Goal: Task Accomplishment & Management: Manage account settings

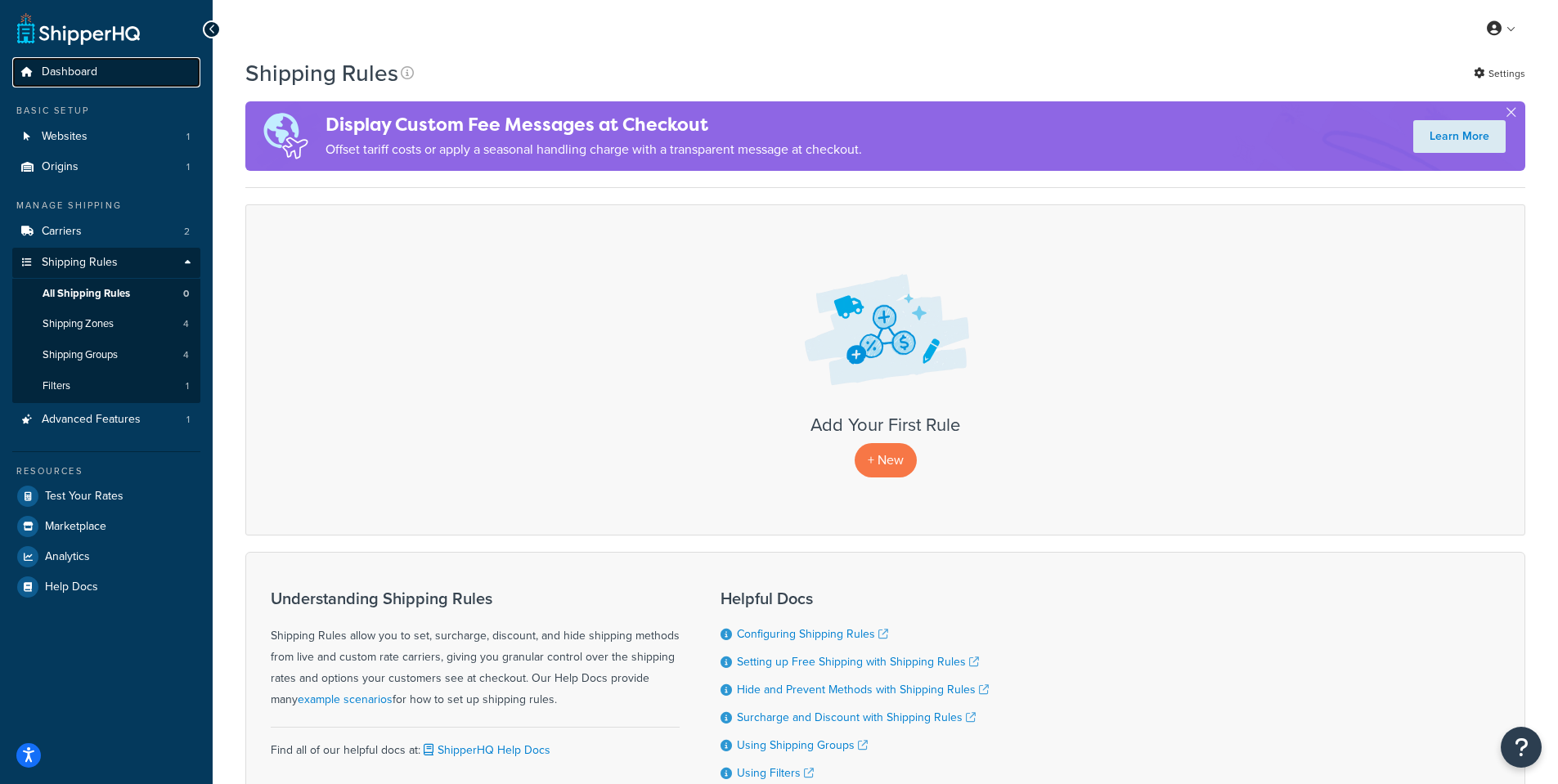
click at [70, 68] on span "Dashboard" at bounding box center [69, 72] width 55 height 14
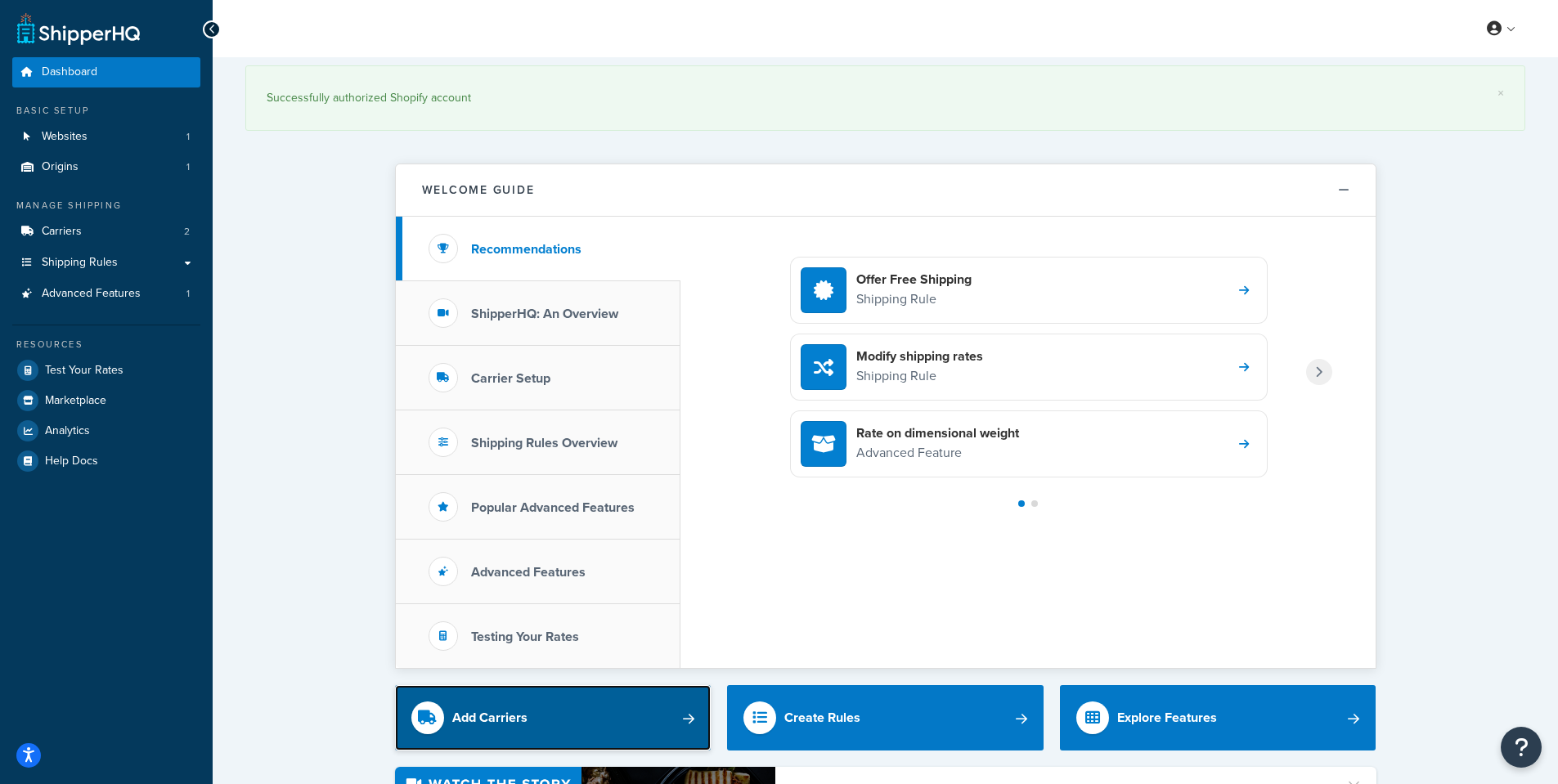
click at [538, 713] on link "Add Carriers" at bounding box center [554, 718] width 317 height 65
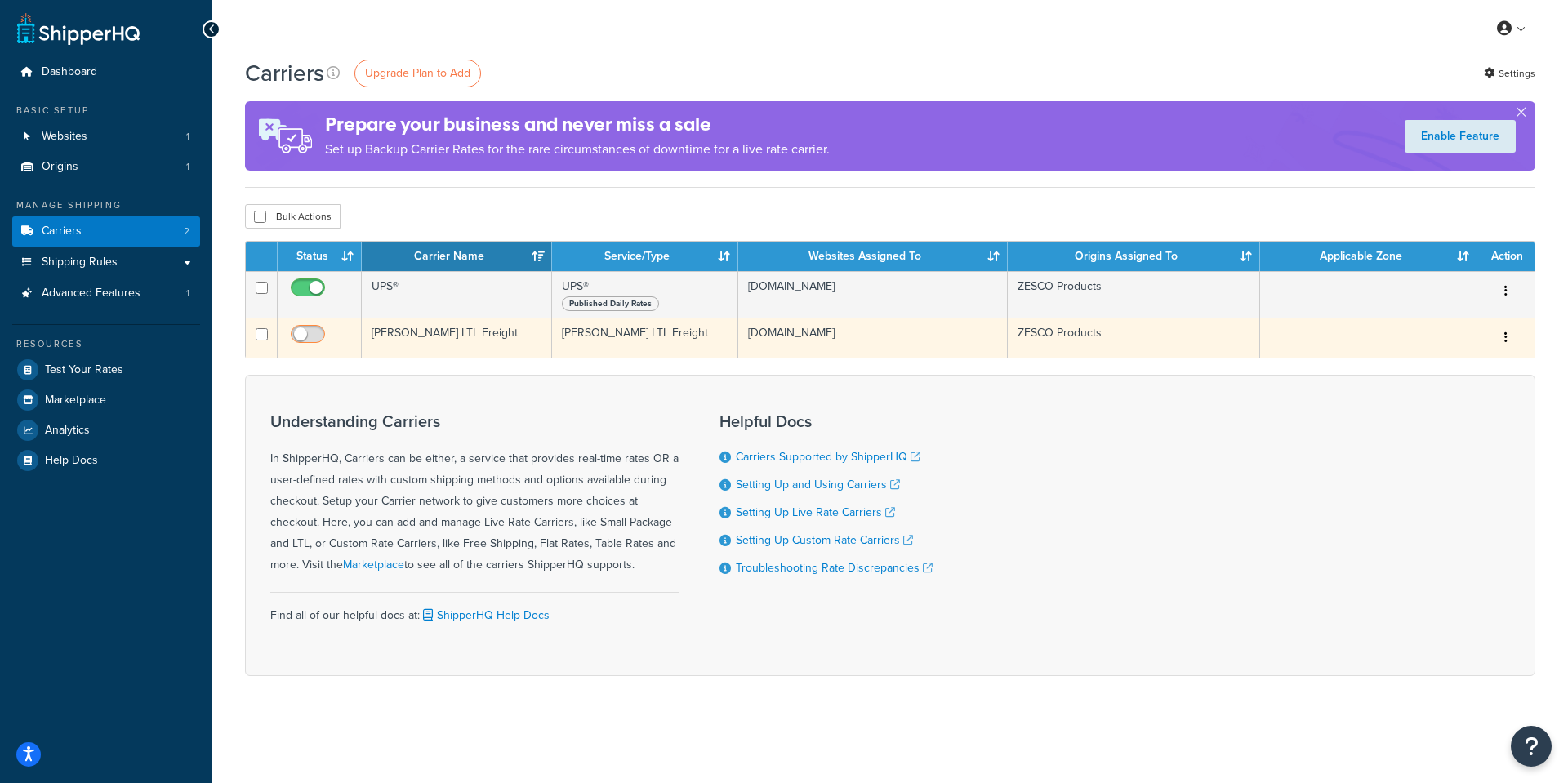
click at [321, 332] on input "checkbox" at bounding box center [309, 339] width 45 height 20
checkbox input "true"
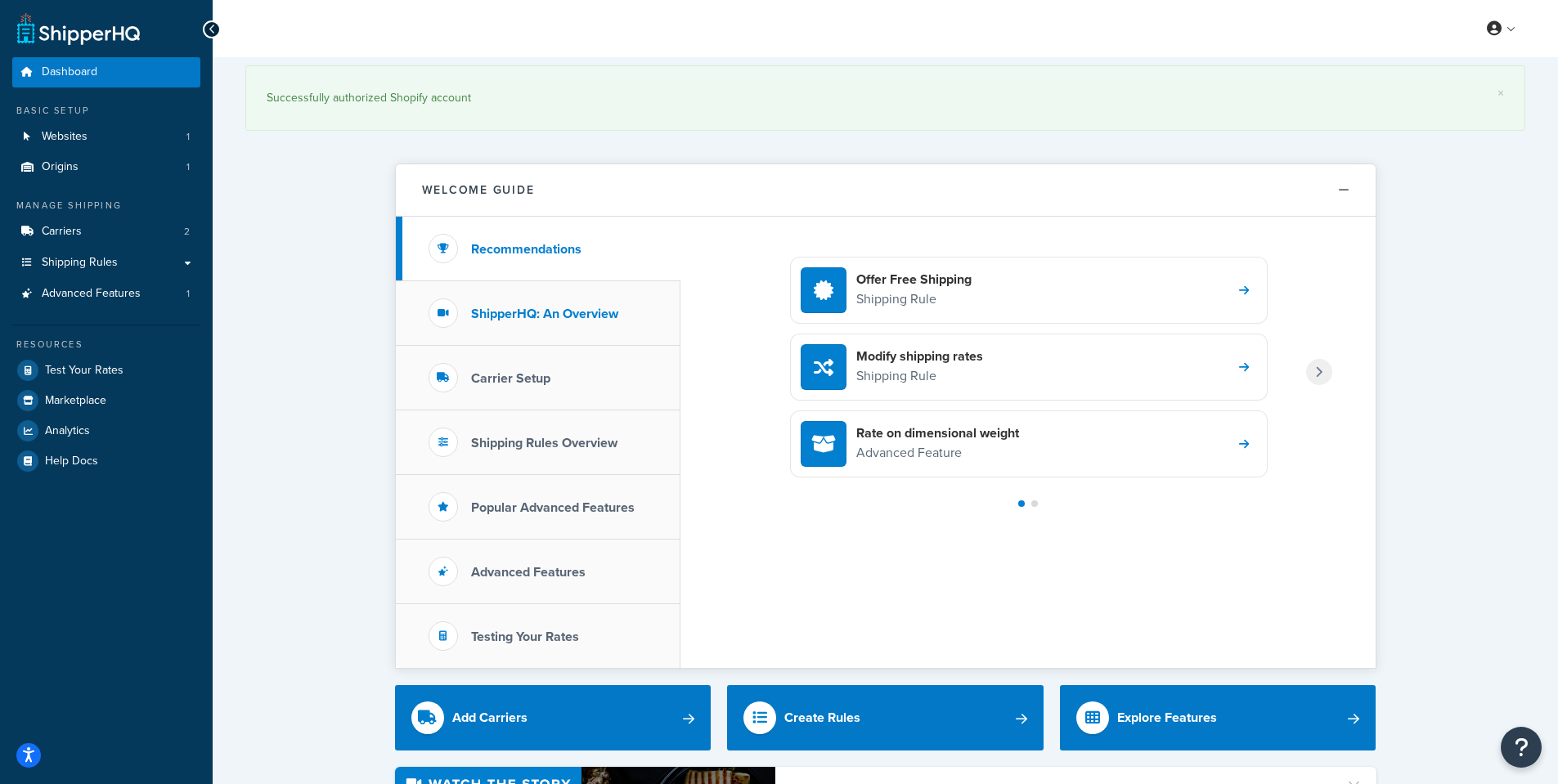
click at [545, 317] on h3 "ShipperHQ: An Overview" at bounding box center [545, 314] width 147 height 15
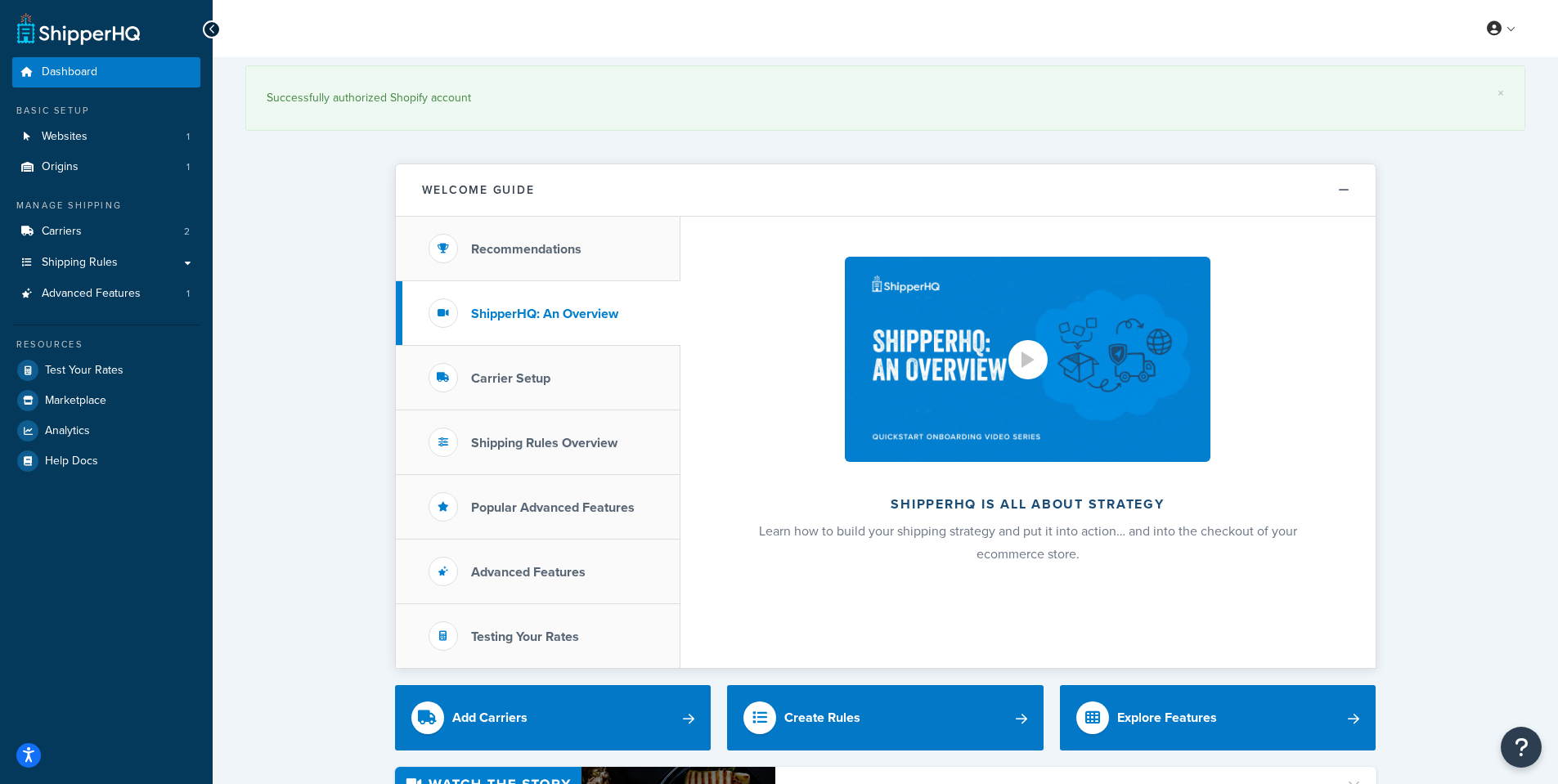
click at [1017, 356] on div at bounding box center [1027, 359] width 40 height 40
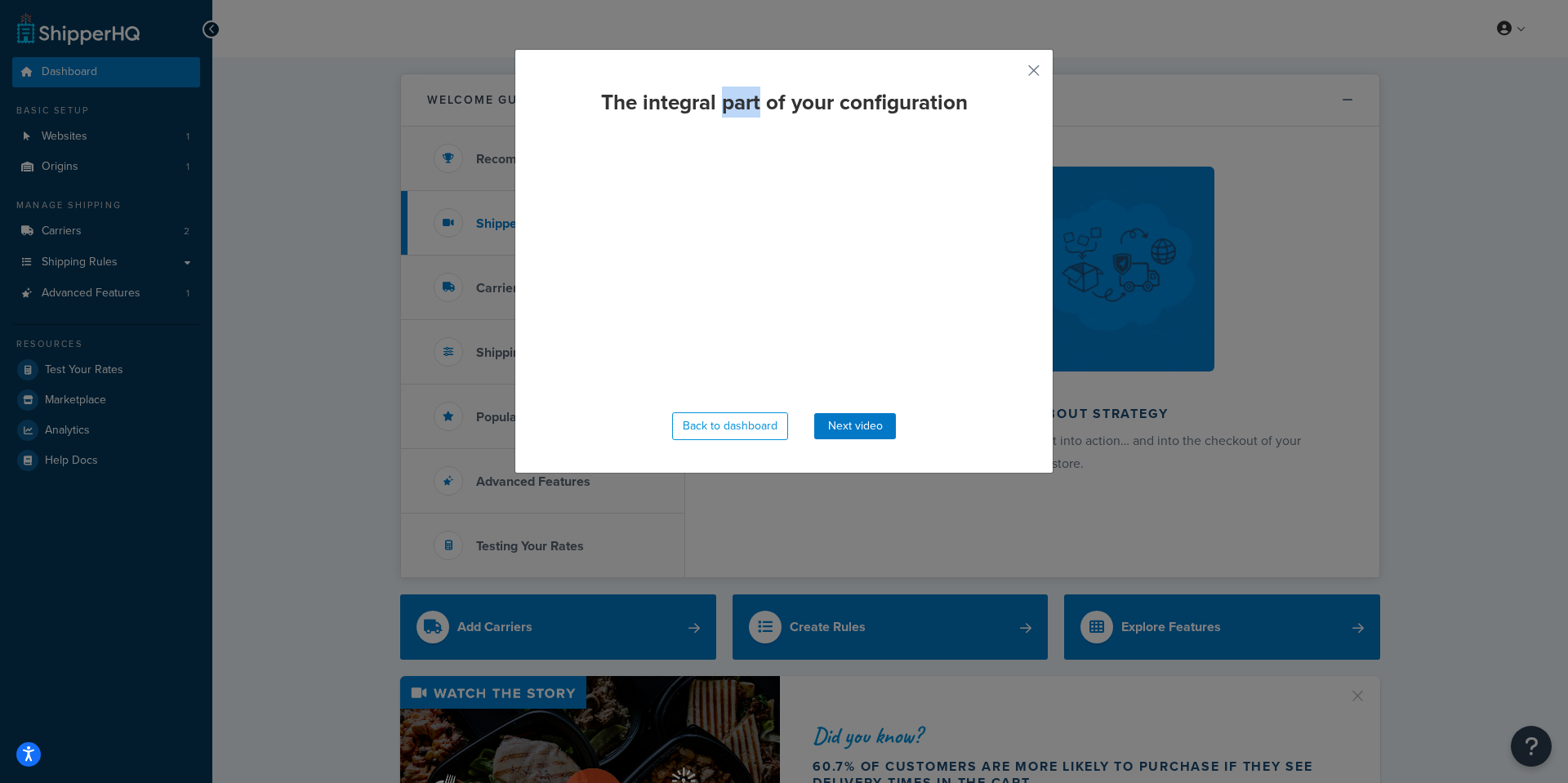
drag, startPoint x: 720, startPoint y: 55, endPoint x: 752, endPoint y: 75, distance: 37.7
click at [752, 75] on div "The integral part of your configuration Back to dashboard Next video" at bounding box center [784, 261] width 539 height 425
click at [721, 428] on button "Back to dashboard" at bounding box center [731, 426] width 116 height 28
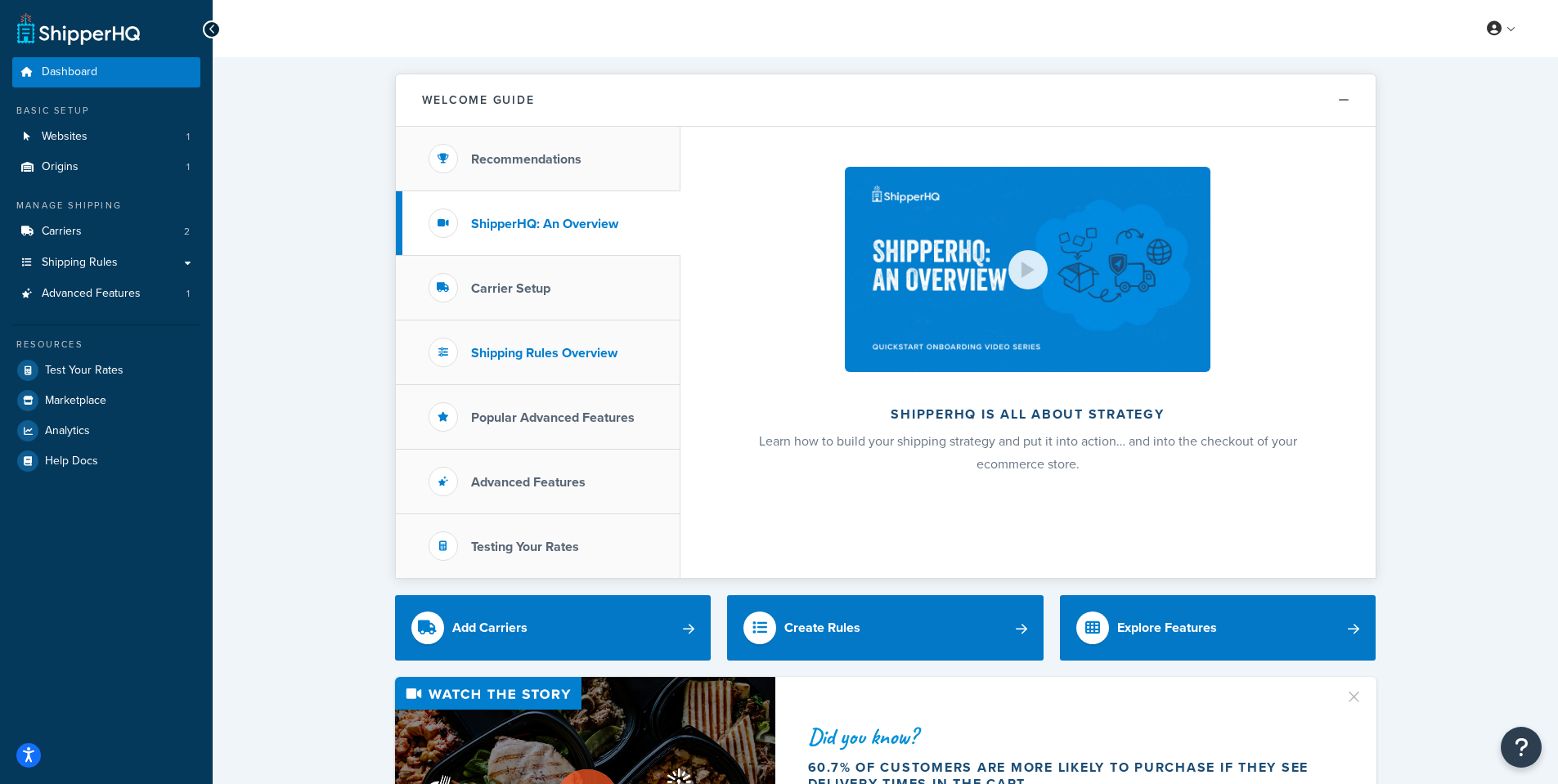
click at [544, 353] on h3 "Shipping Rules Overview" at bounding box center [544, 353] width 146 height 15
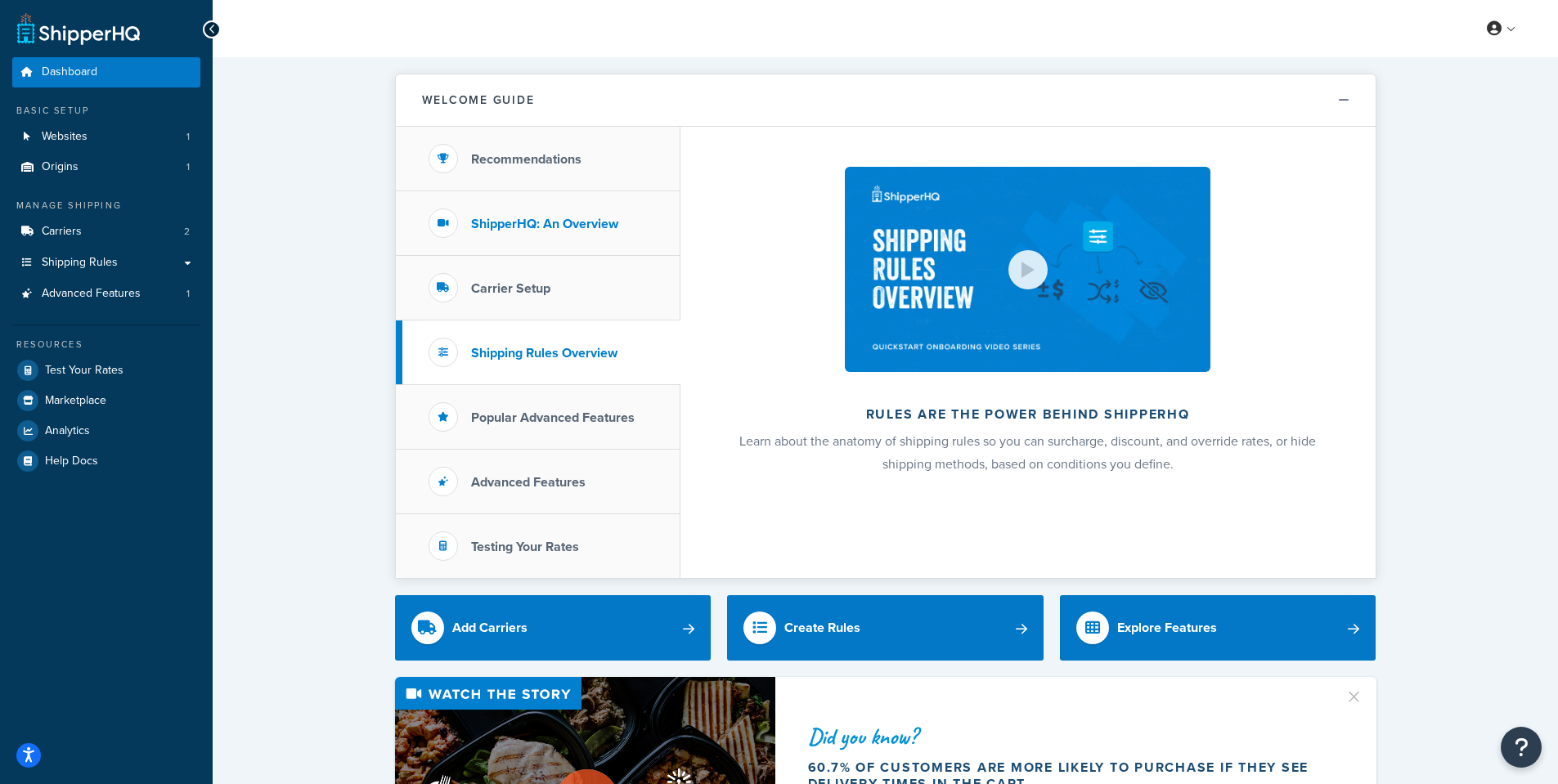
click at [523, 216] on h3 "ShipperHQ: An Overview" at bounding box center [545, 224] width 147 height 15
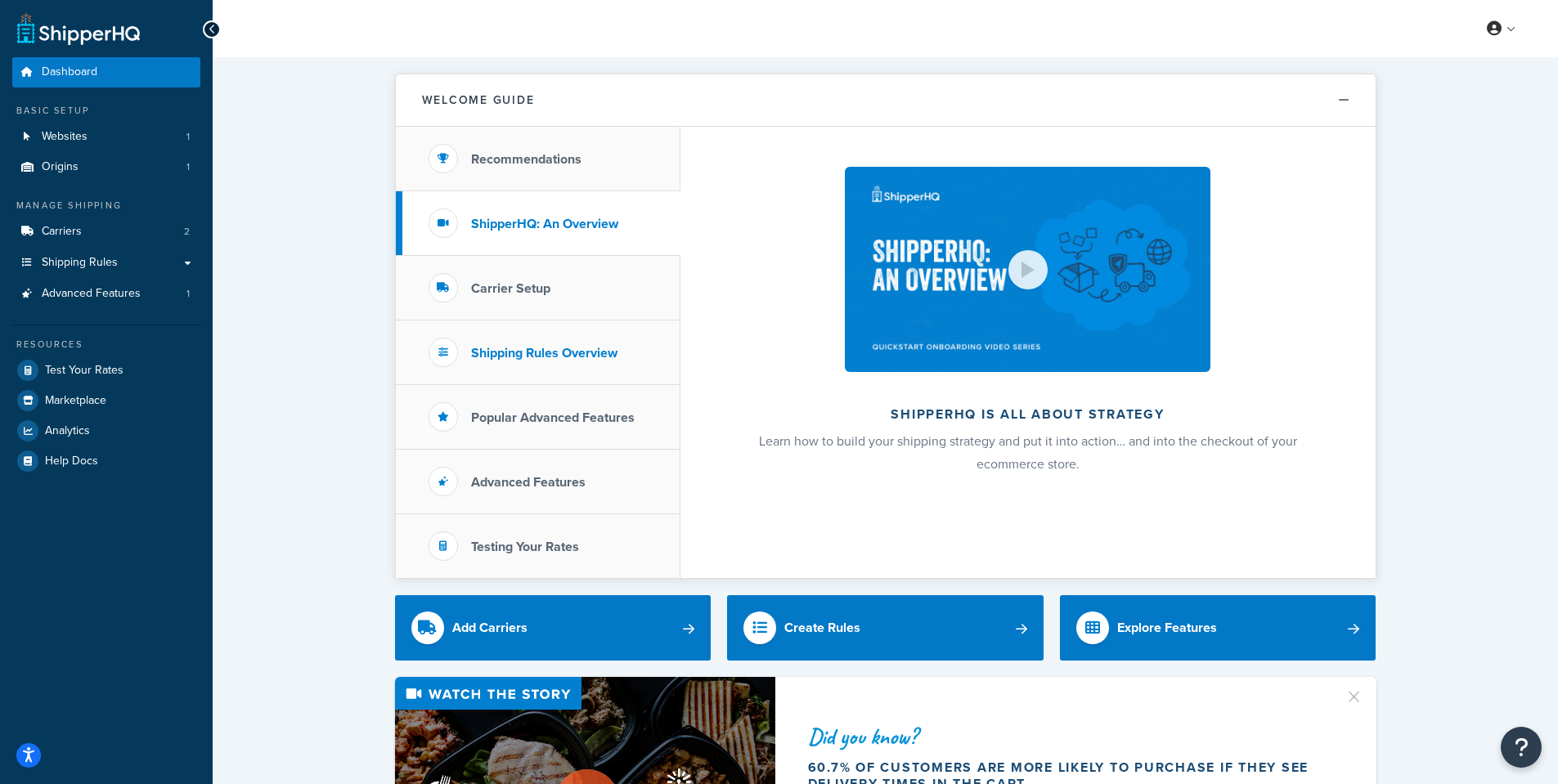
click at [535, 356] on h3 "Shipping Rules Overview" at bounding box center [544, 353] width 146 height 15
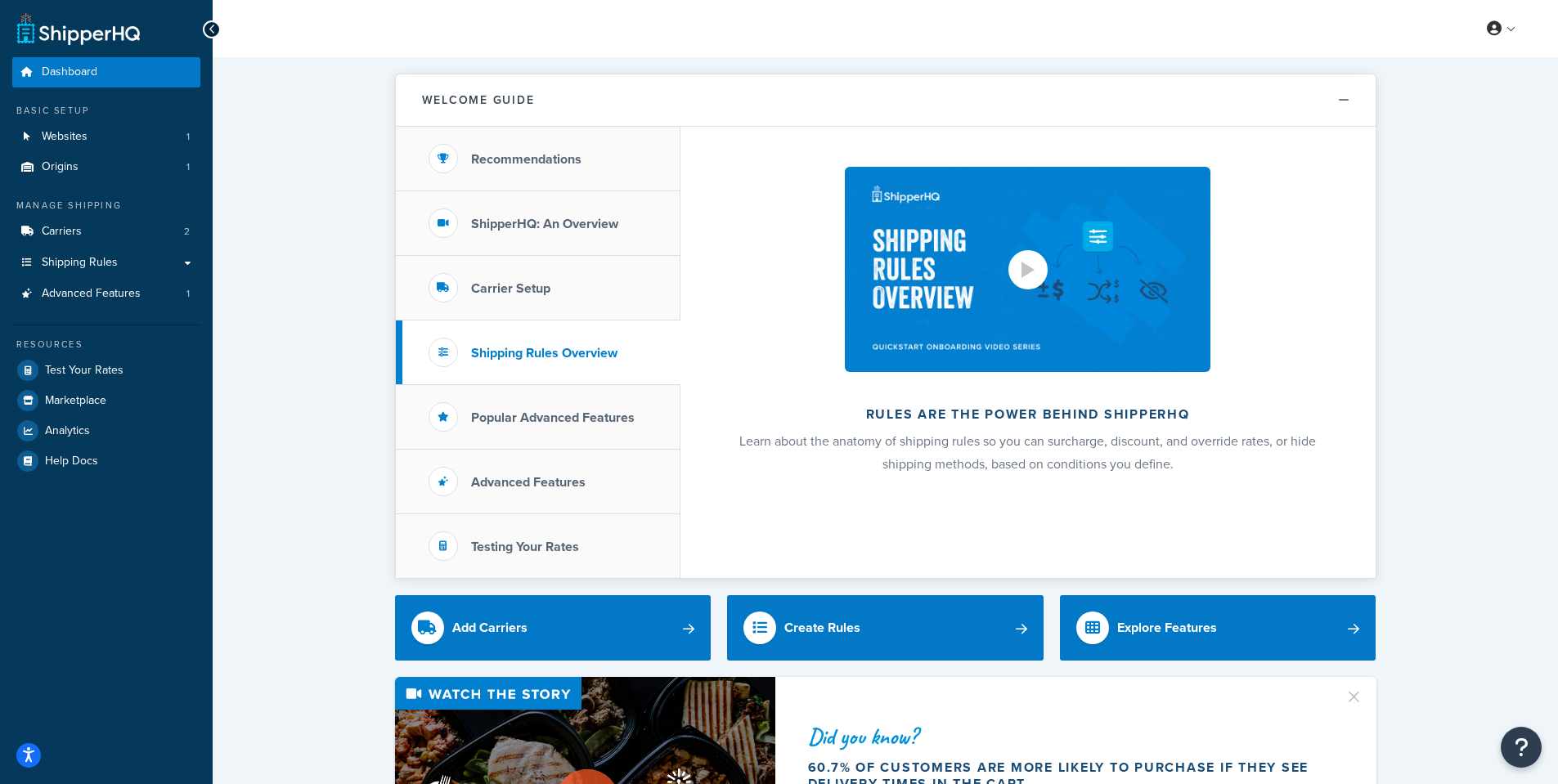
click at [1018, 274] on div at bounding box center [1027, 270] width 40 height 40
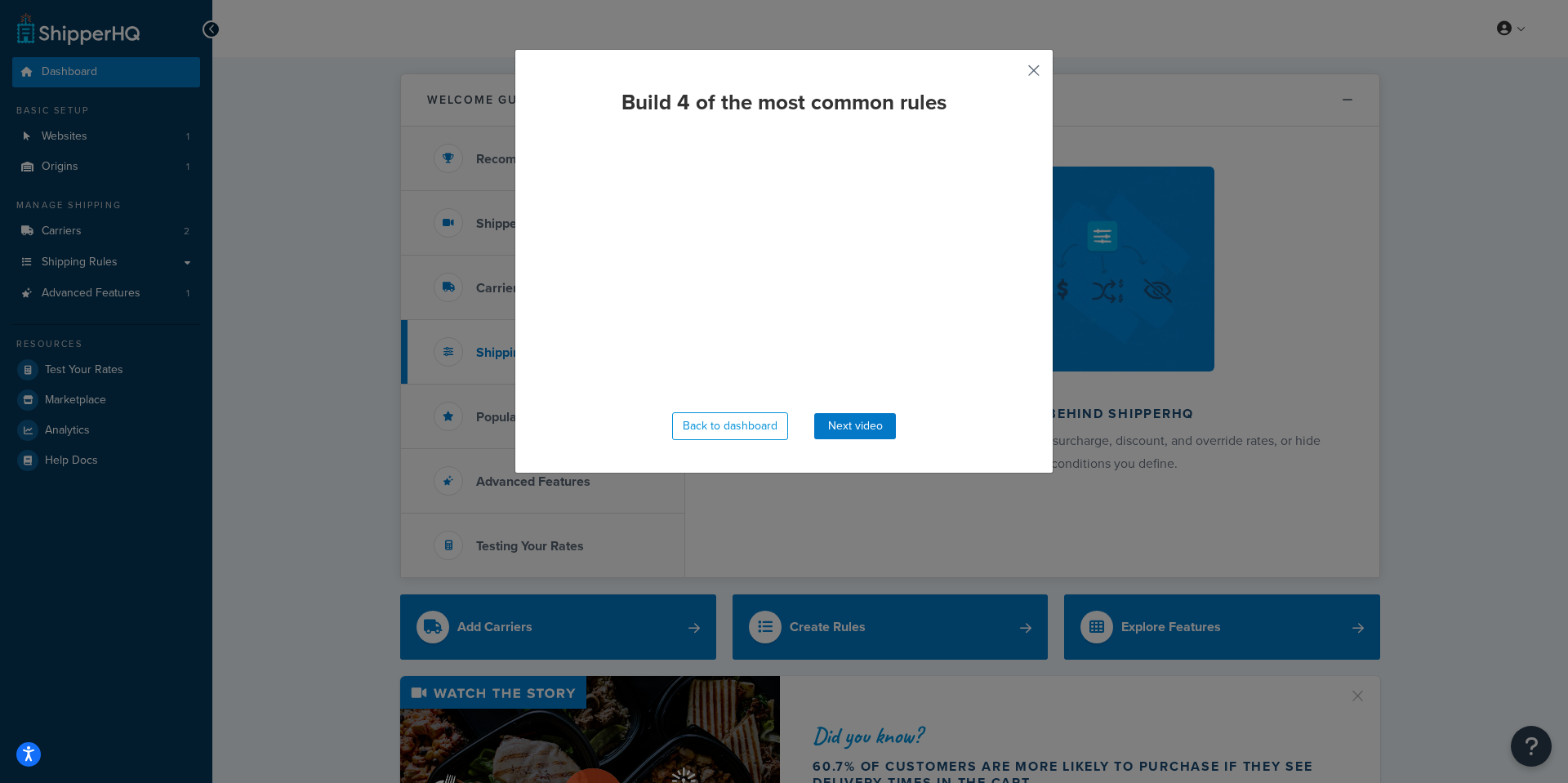
click at [1012, 75] on button "button" at bounding box center [1009, 76] width 4 height 4
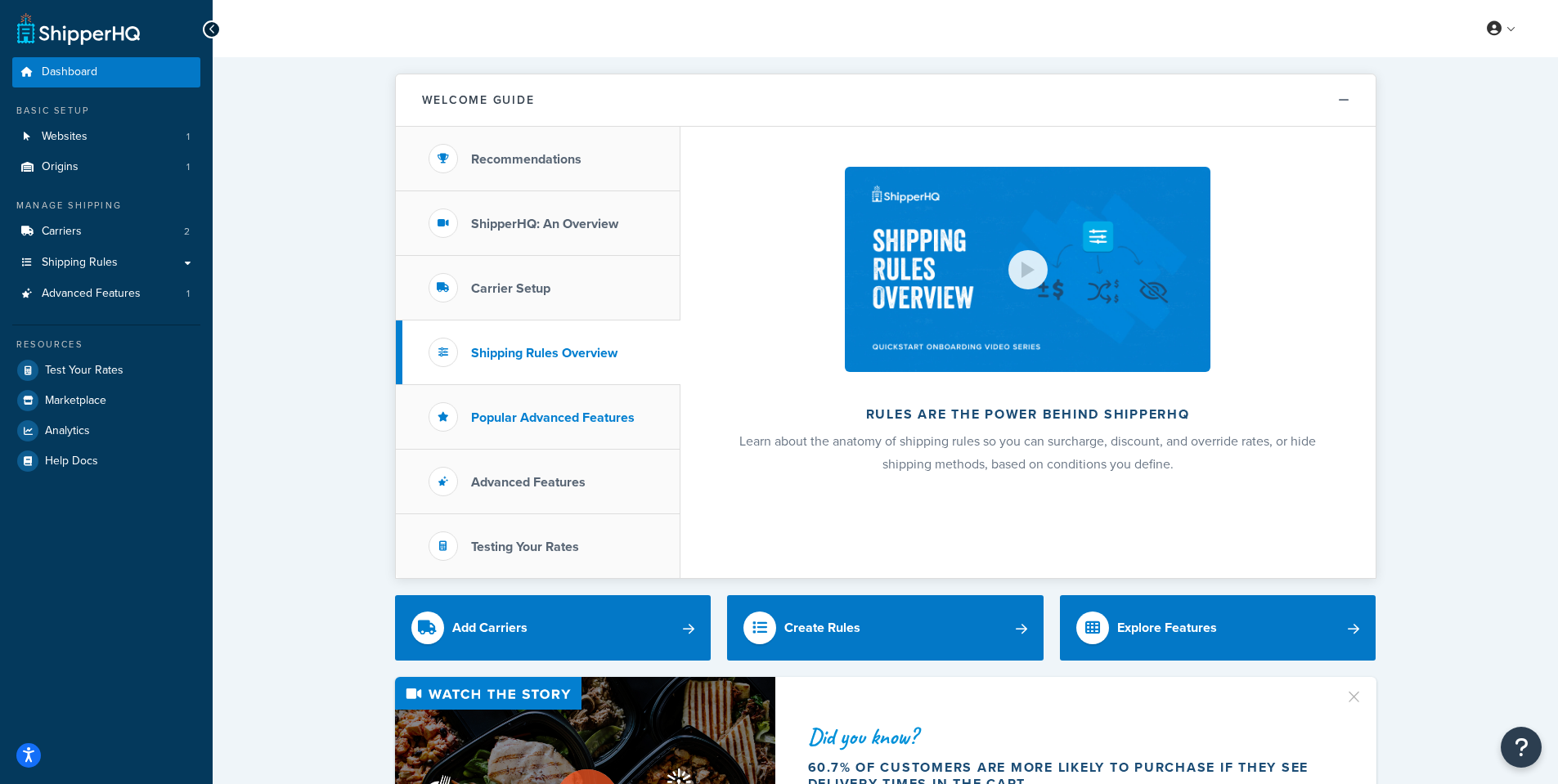
click at [520, 414] on h3 "Popular Advanced Features" at bounding box center [553, 418] width 164 height 15
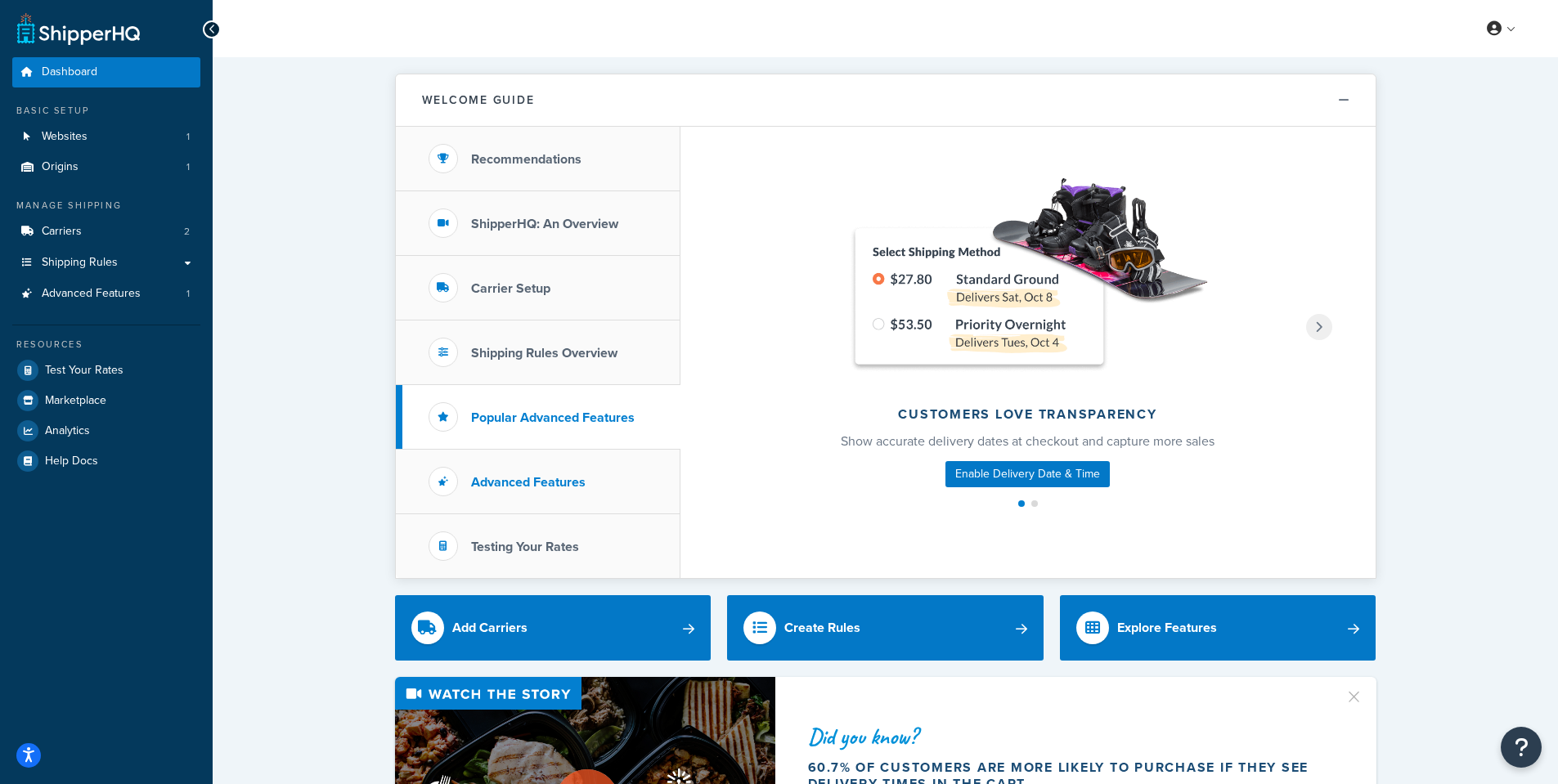
click at [529, 484] on h3 "Advanced Features" at bounding box center [528, 483] width 114 height 15
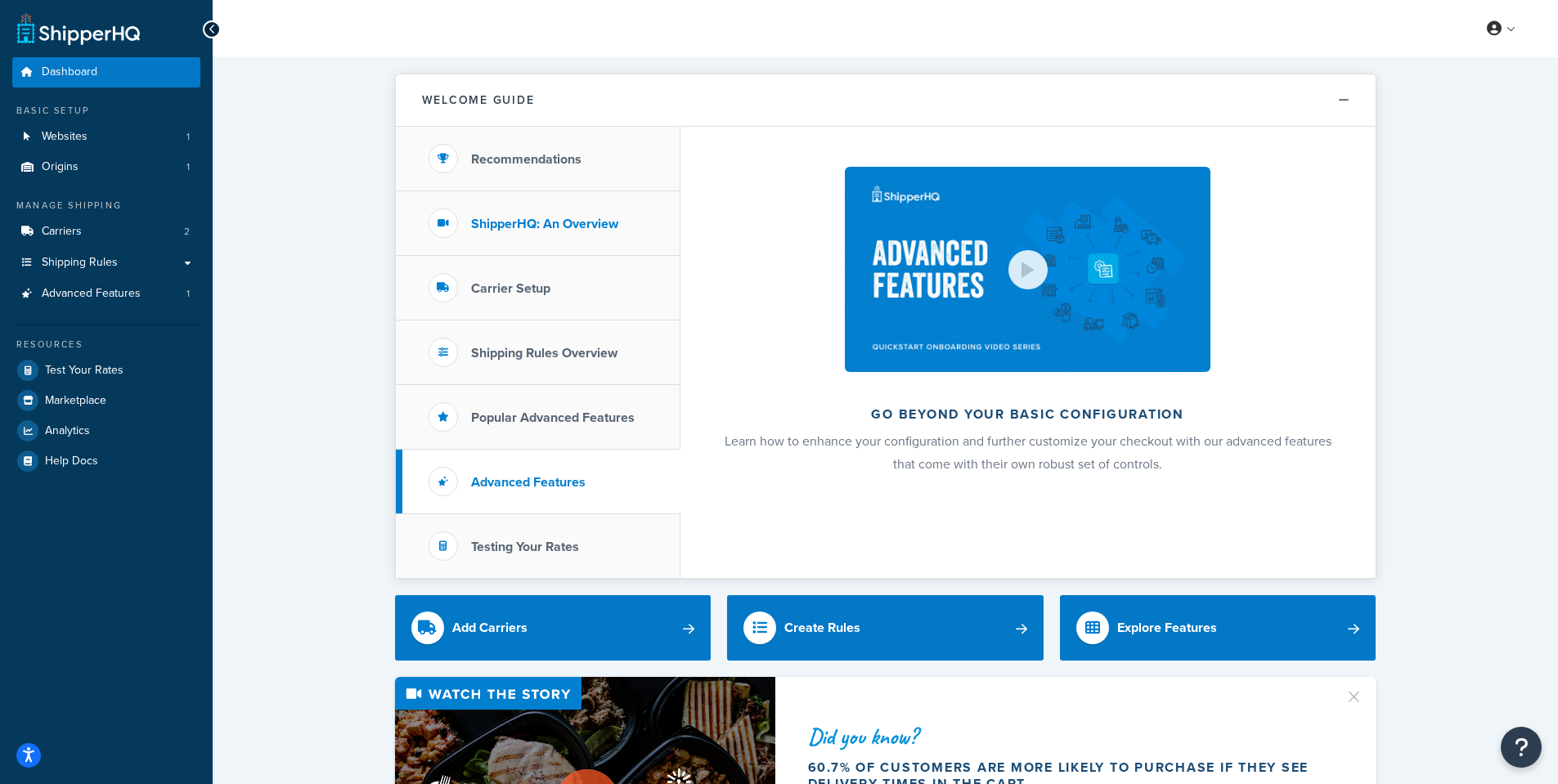
click at [545, 219] on h3 "ShipperHQ: An Overview" at bounding box center [545, 224] width 147 height 15
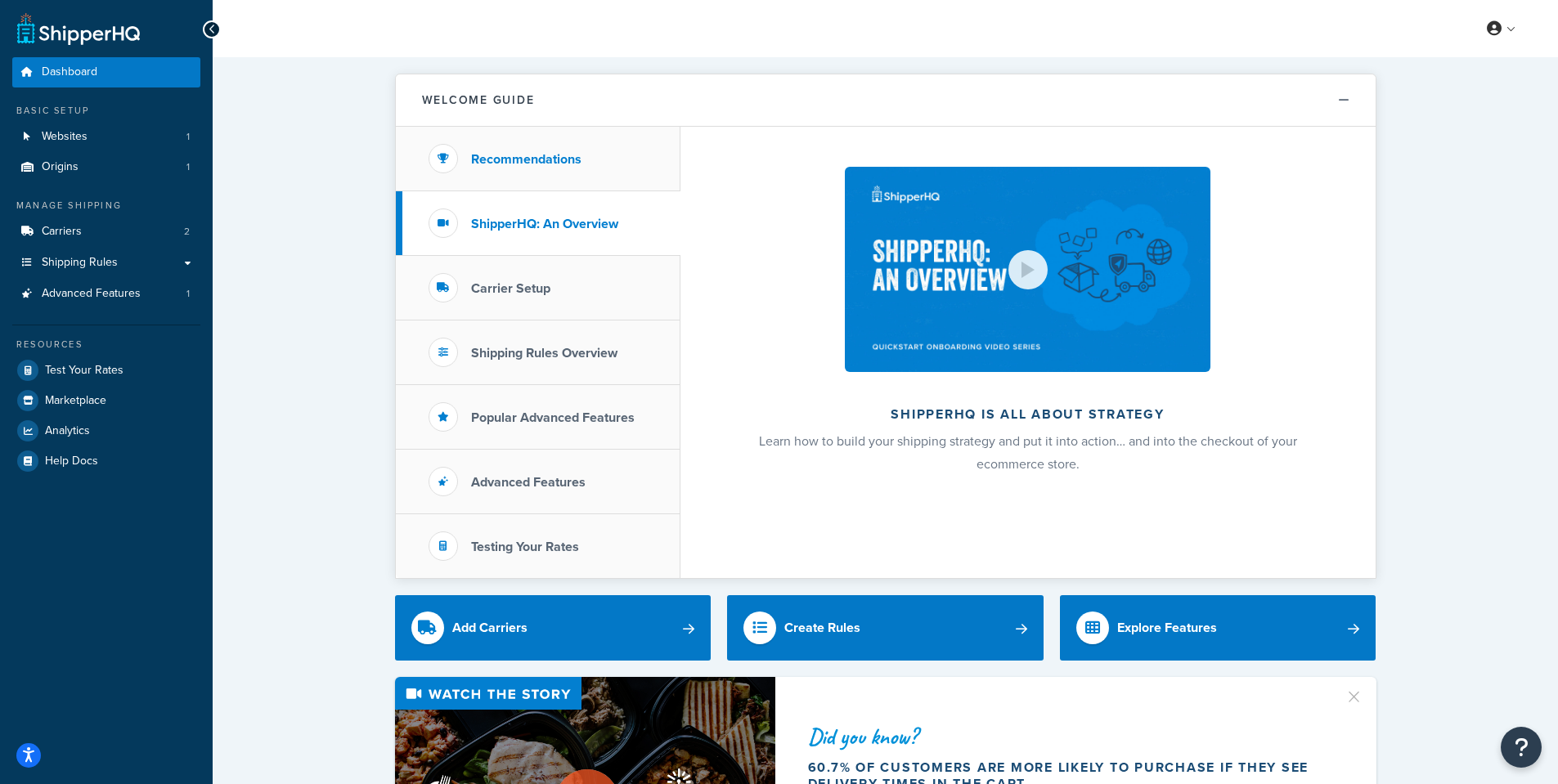
click at [520, 156] on h3 "Recommendations" at bounding box center [526, 159] width 111 height 15
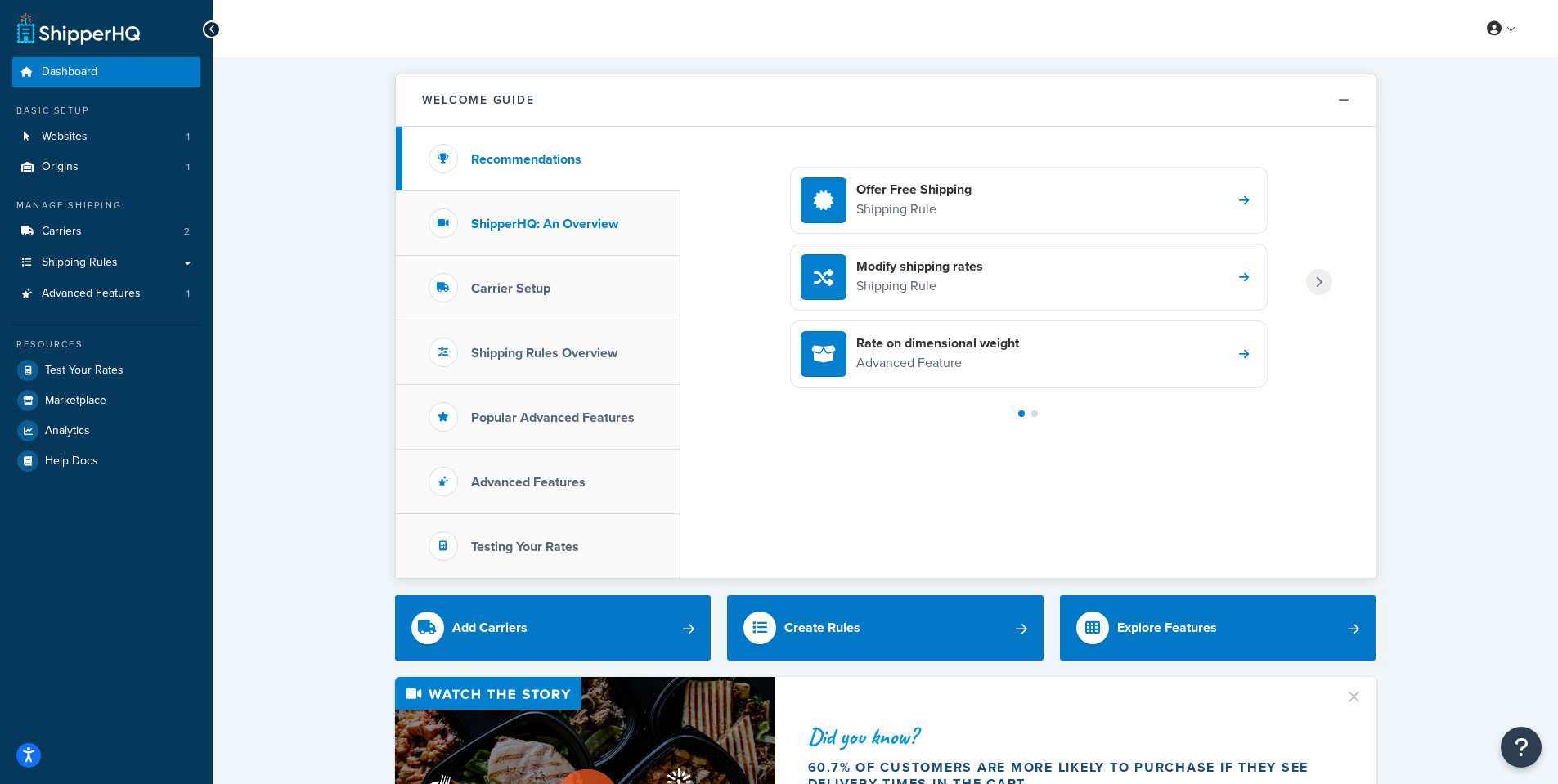
click at [541, 223] on h3 "ShipperHQ: An Overview" at bounding box center [545, 224] width 147 height 15
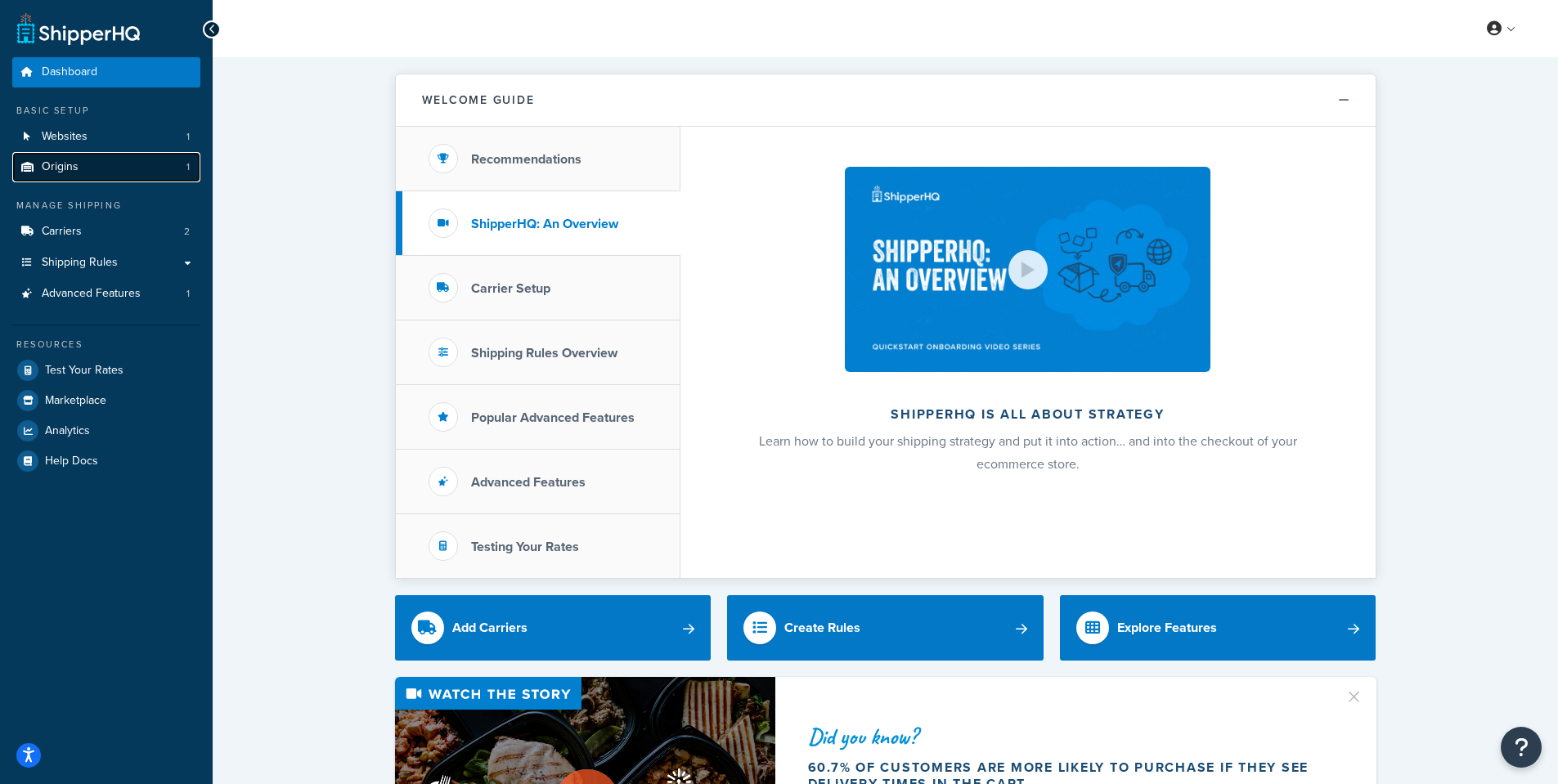
click at [90, 170] on link "Origins 1" at bounding box center [106, 167] width 188 height 30
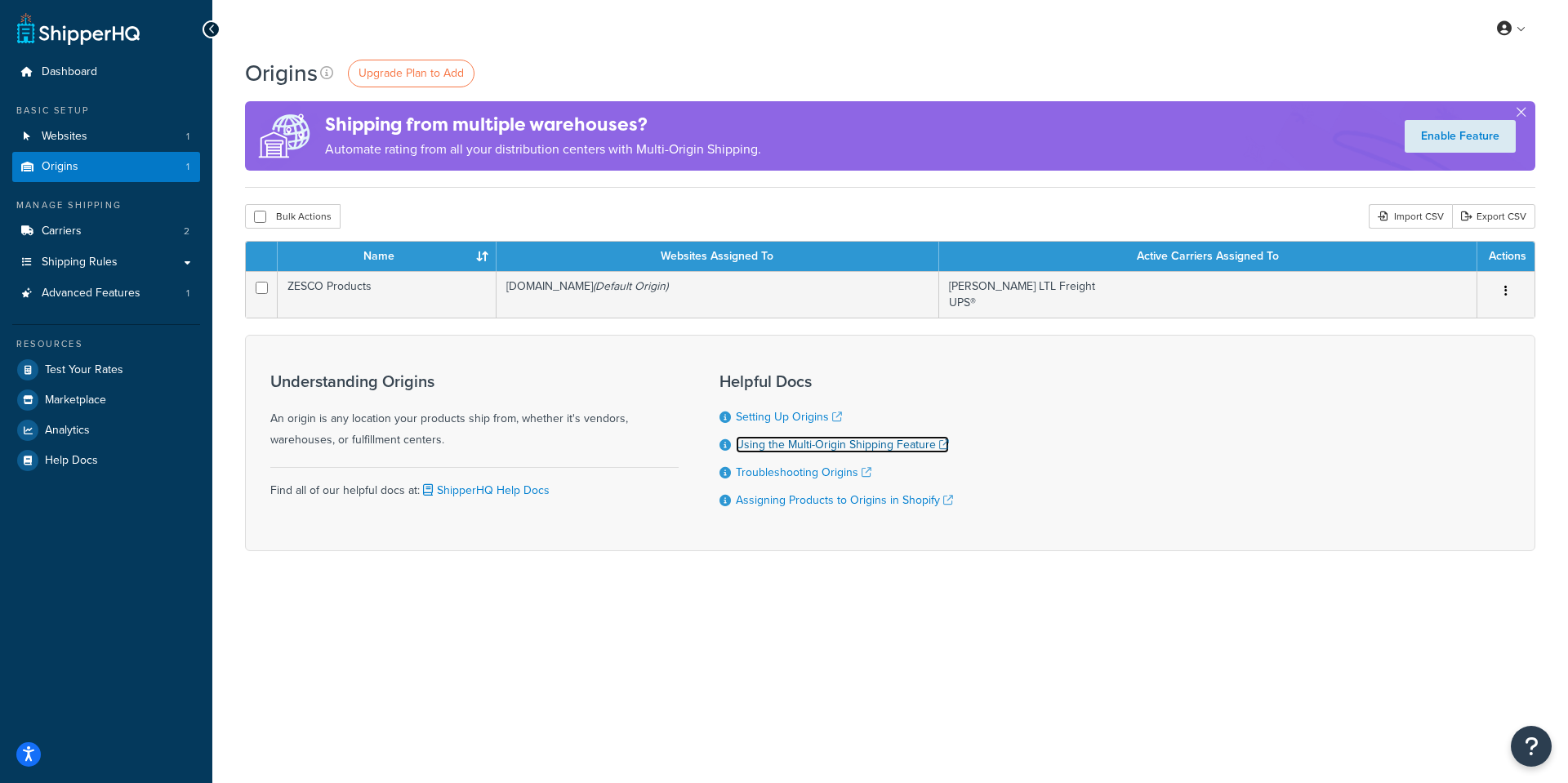
click at [835, 444] on link "Using the Multi-Origin Shipping Feature" at bounding box center [843, 444] width 213 height 17
click at [88, 366] on span "Test Your Rates" at bounding box center [84, 370] width 78 height 14
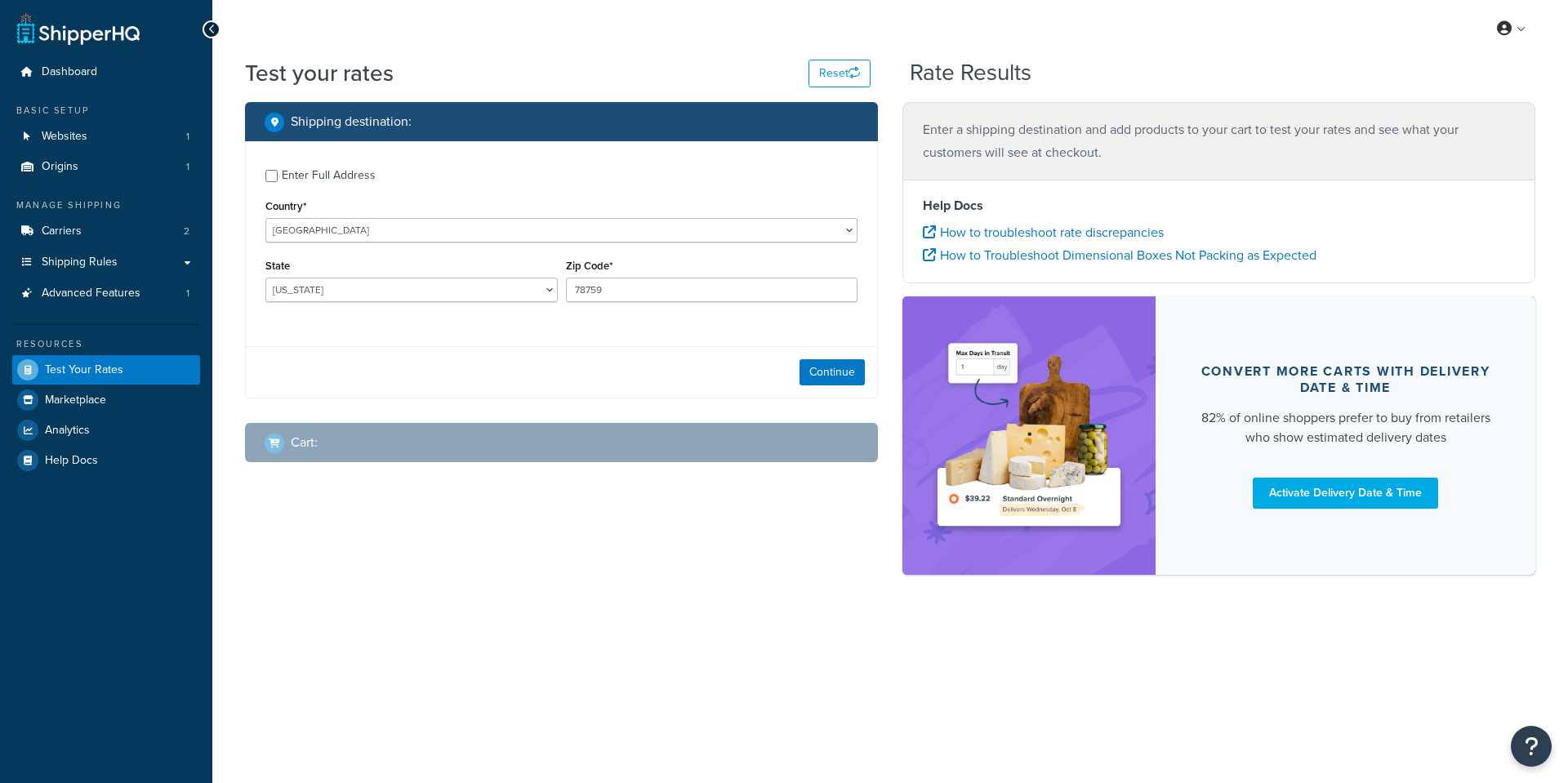
select select "[GEOGRAPHIC_DATA]"
click at [89, 298] on span "Advanced Features" at bounding box center [90, 294] width 98 height 14
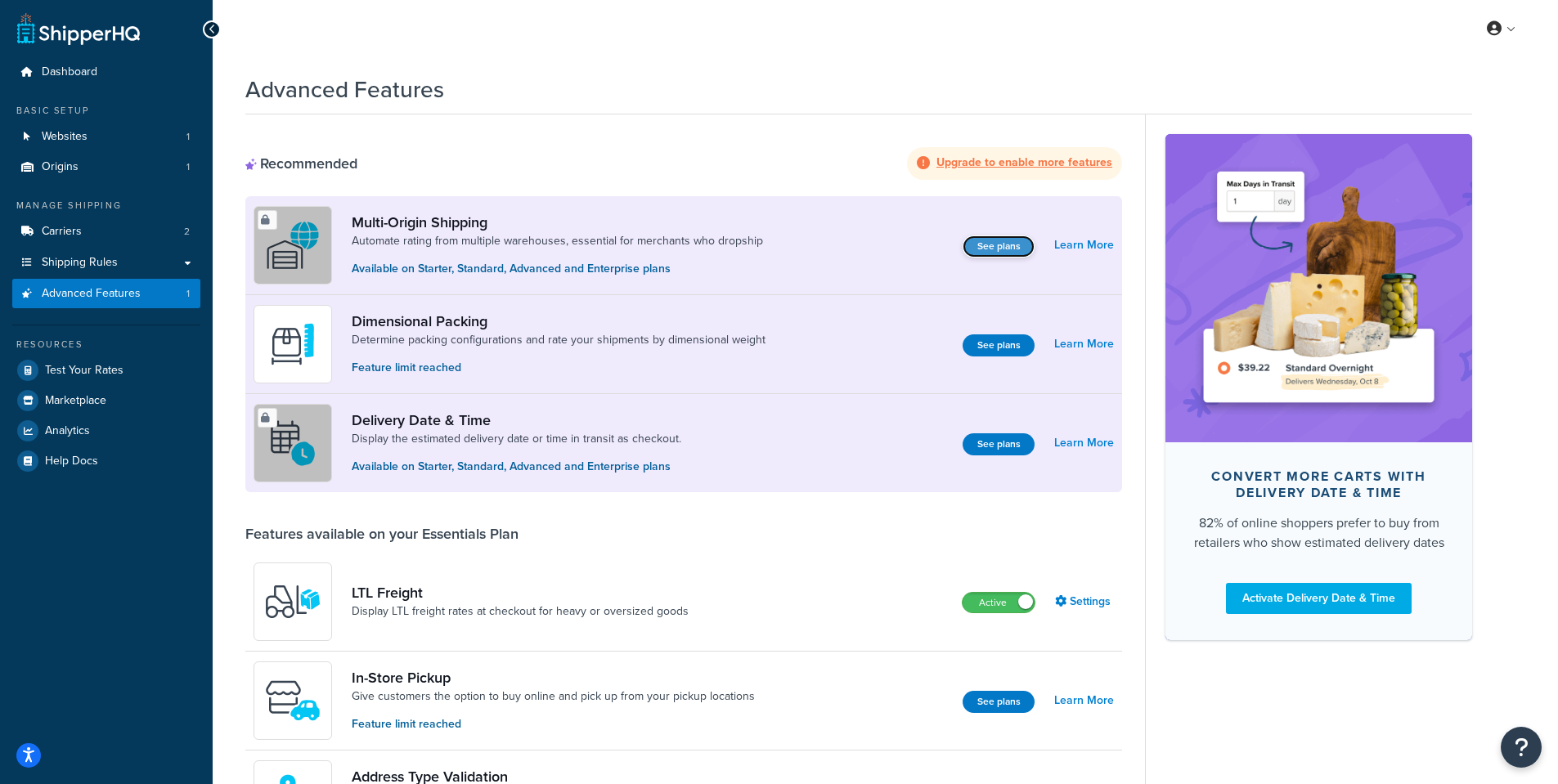
click at [1002, 244] on button "See plans" at bounding box center [999, 247] width 72 height 22
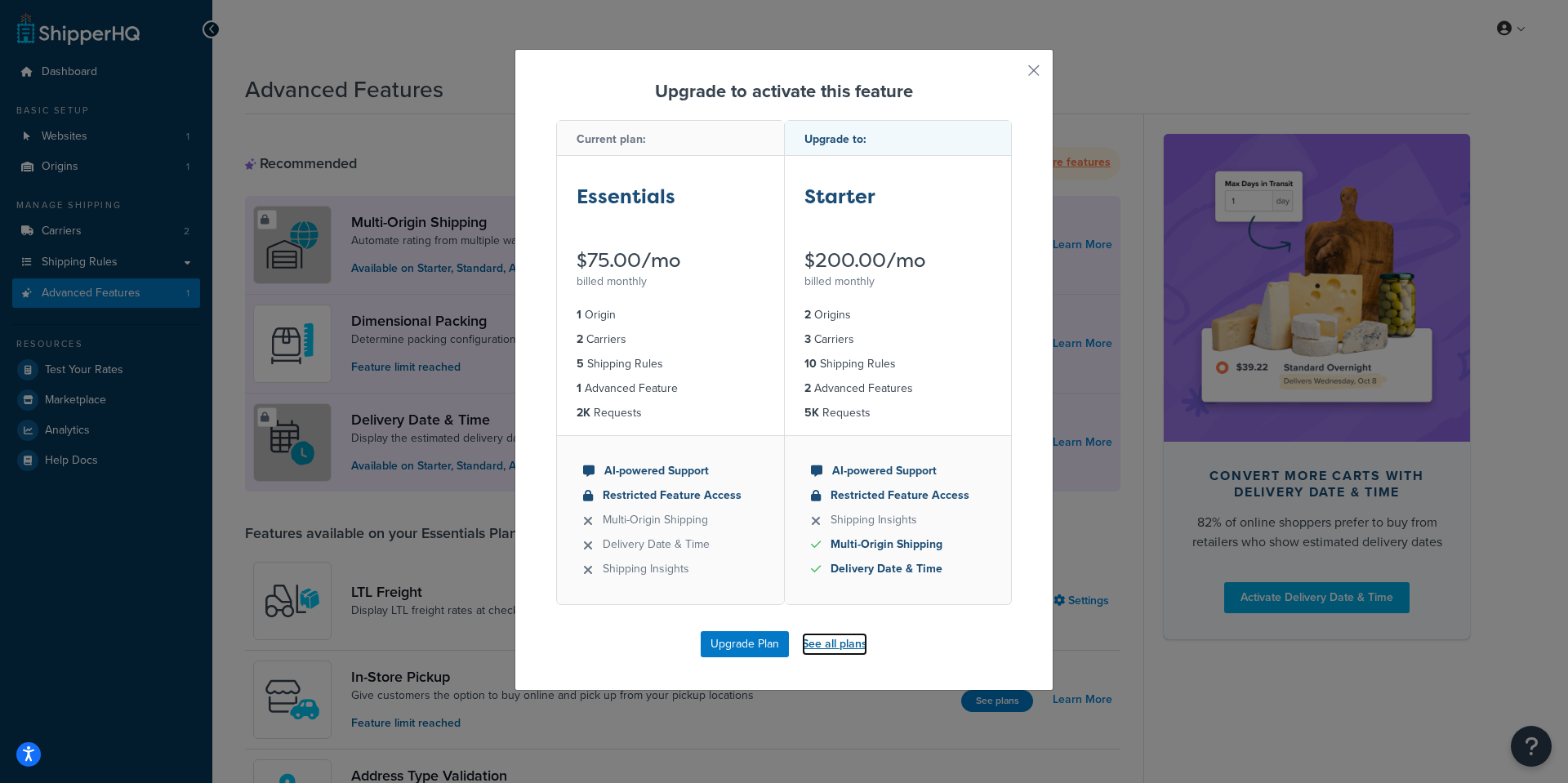
click at [834, 643] on link "See all plans" at bounding box center [835, 644] width 65 height 23
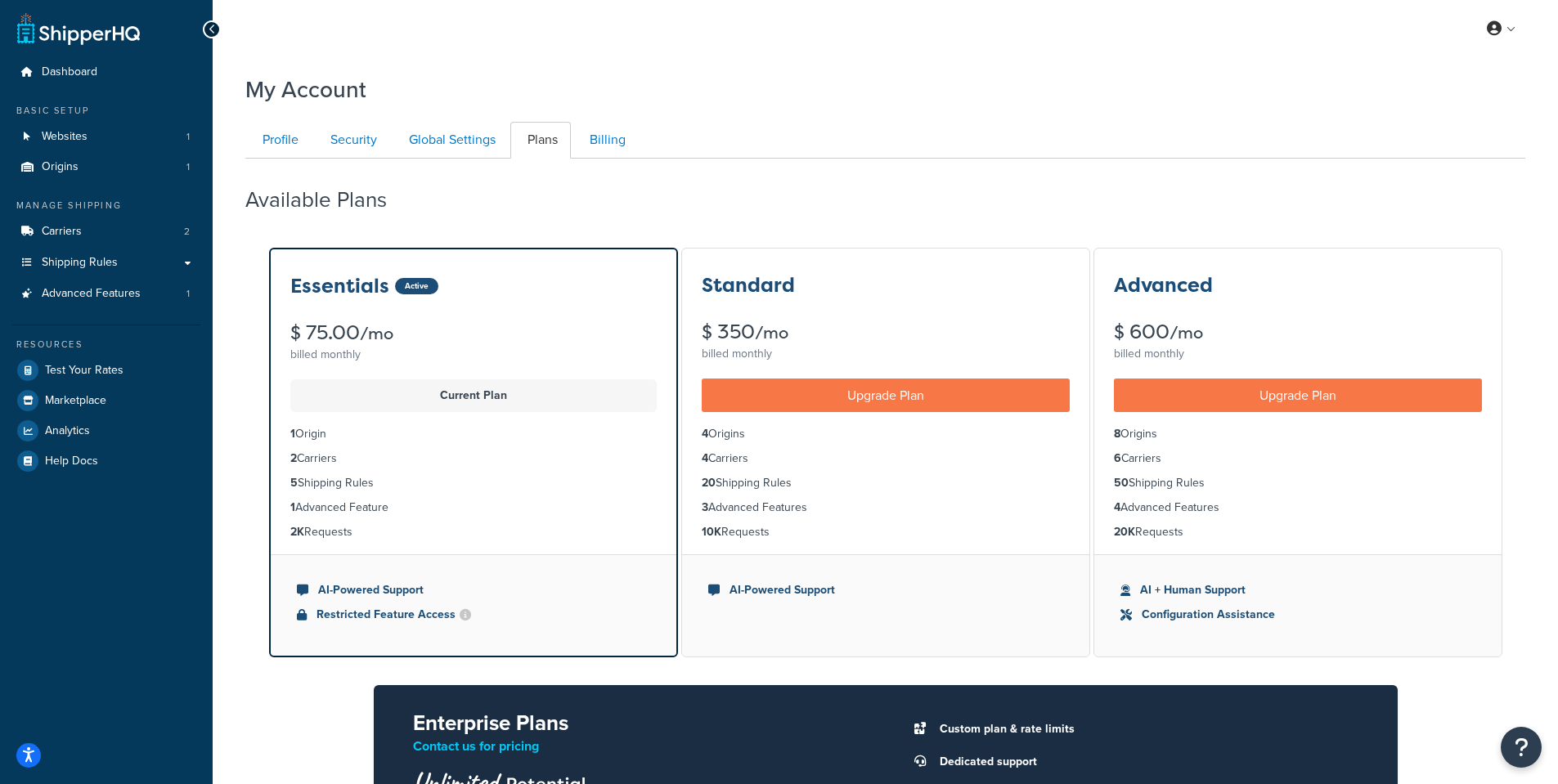
drag, startPoint x: 332, startPoint y: 433, endPoint x: 278, endPoint y: 427, distance: 54.3
click at [278, 427] on ul "1 Origin 2 Carriers 5 Shipping Rules 1 Advanced Feature 2K Requests" at bounding box center [474, 483] width 405 height 142
drag, startPoint x: 702, startPoint y: 433, endPoint x: 761, endPoint y: 436, distance: 59.1
click at [761, 436] on li "4 Origins" at bounding box center [885, 435] width 368 height 18
click at [848, 205] on div "Available Plans" at bounding box center [884, 195] width 1280 height 48
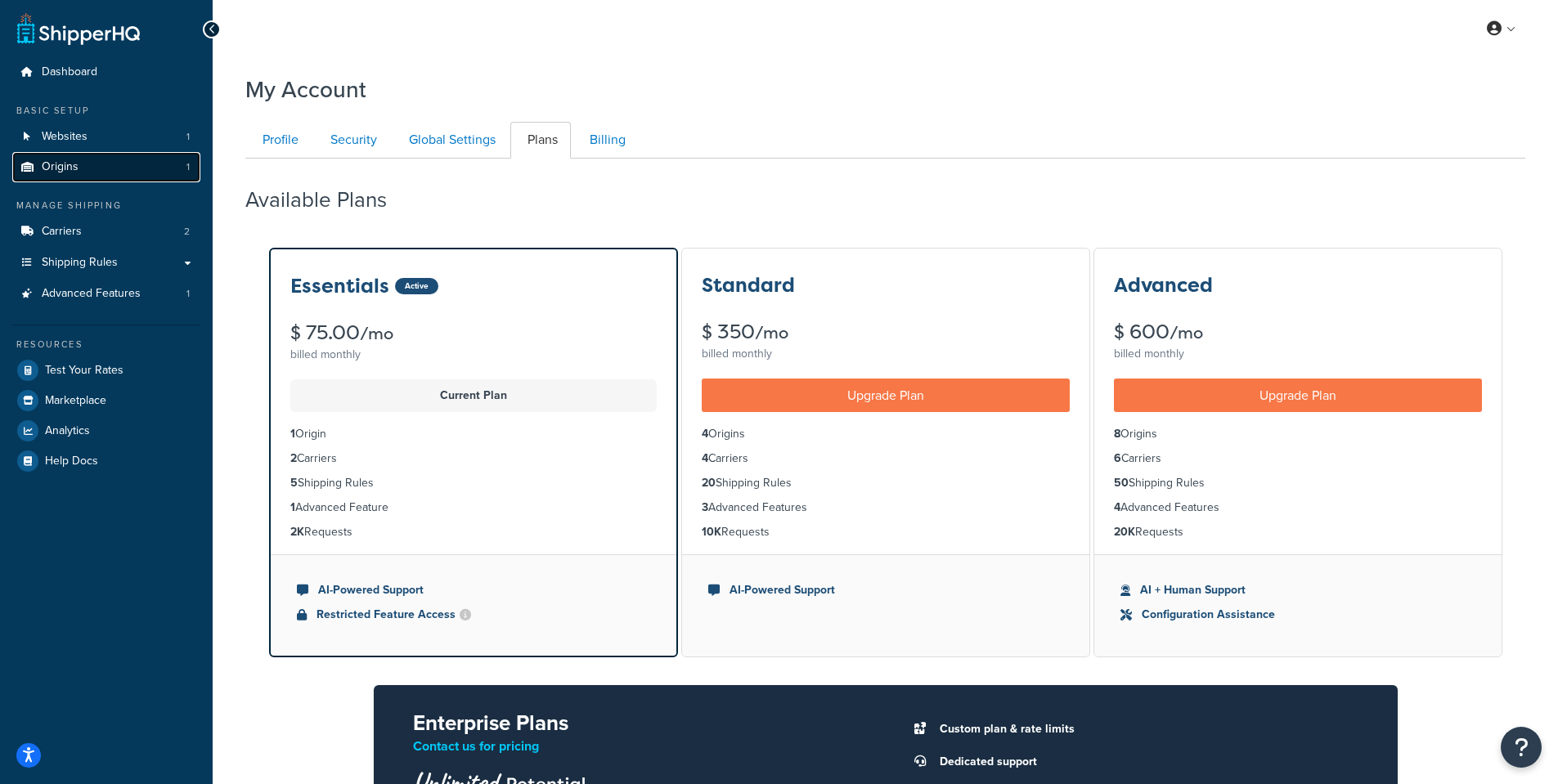
click at [58, 170] on span "Origins" at bounding box center [60, 167] width 37 height 14
